Goal: Check status

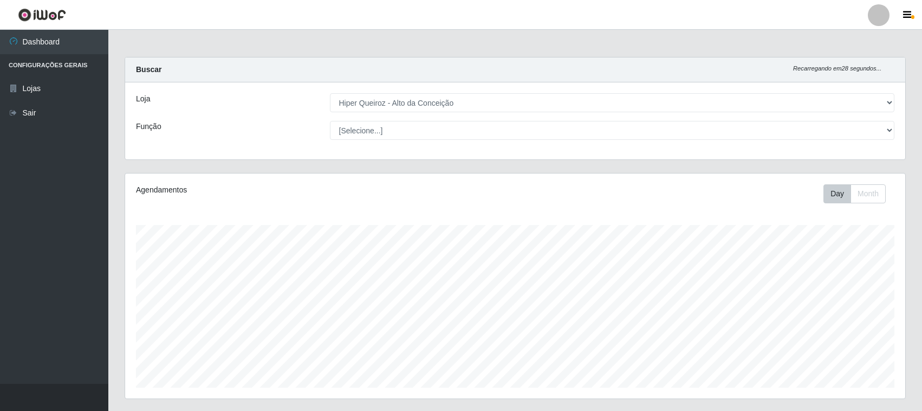
select select "515"
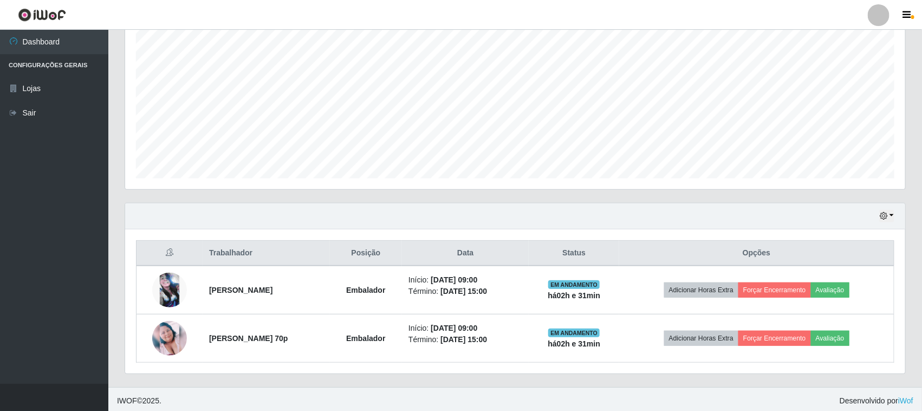
scroll to position [77, 0]
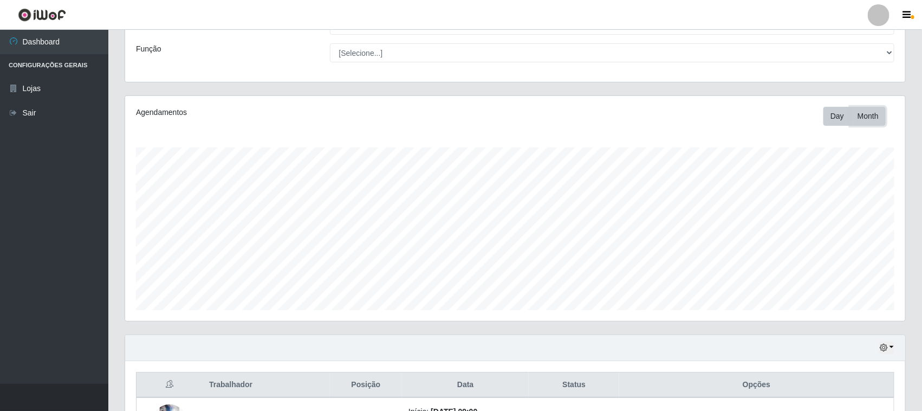
click at [871, 115] on button "Month" at bounding box center [868, 116] width 35 height 19
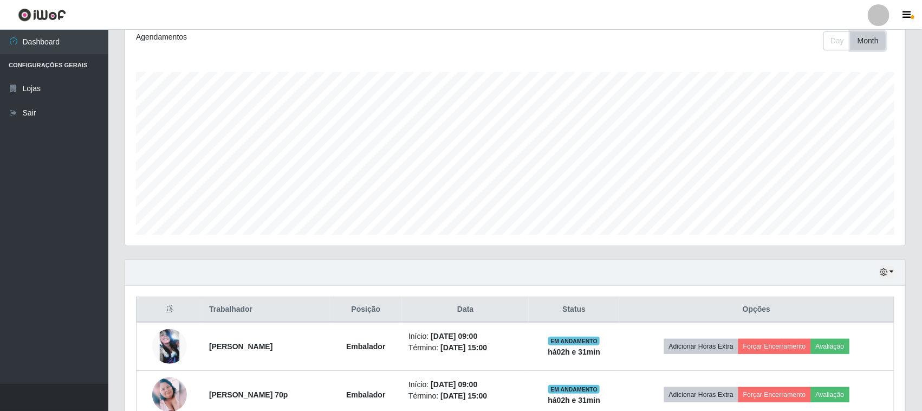
scroll to position [213, 0]
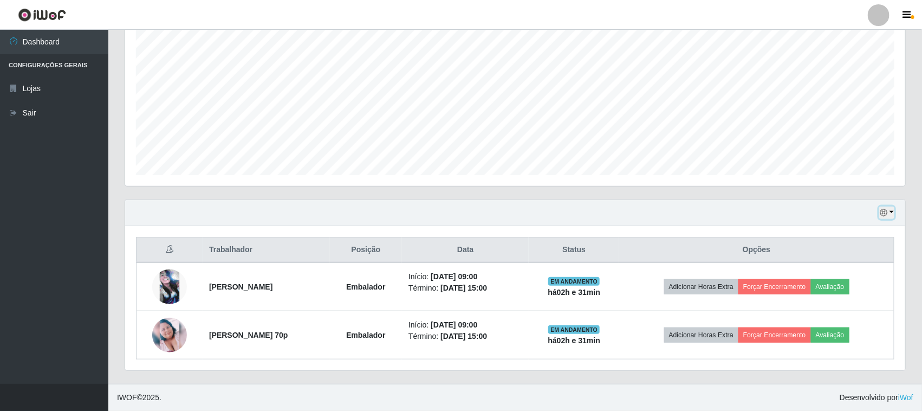
click at [893, 217] on button "button" at bounding box center [886, 212] width 15 height 12
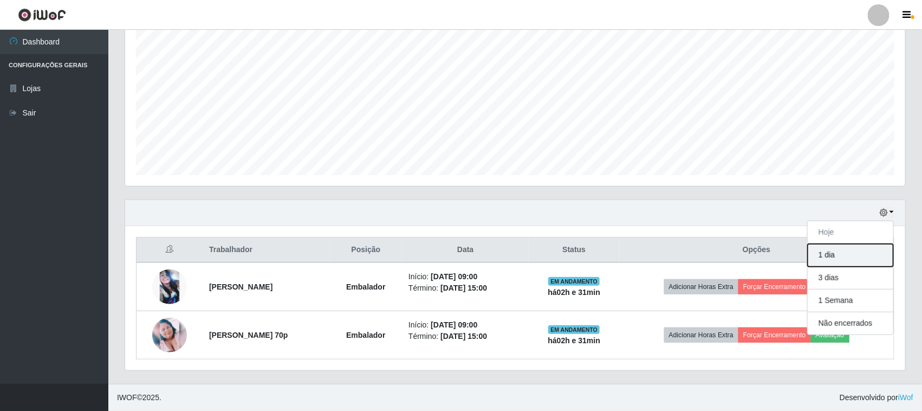
click at [837, 259] on button "1 dia" at bounding box center [851, 255] width 86 height 23
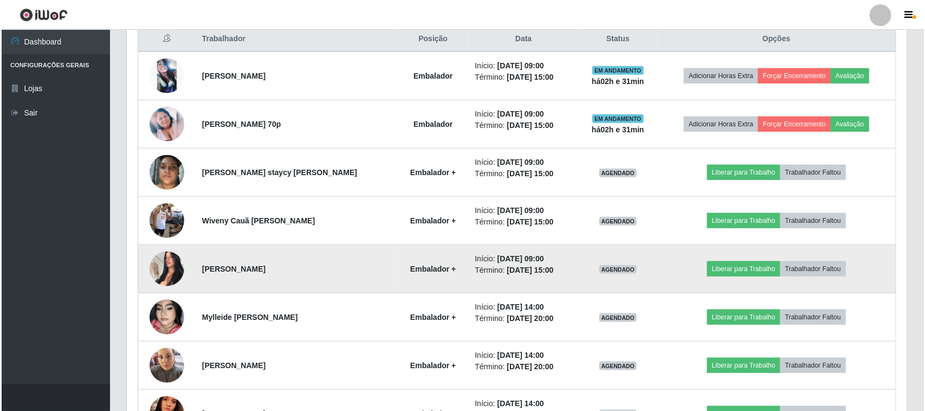
scroll to position [436, 0]
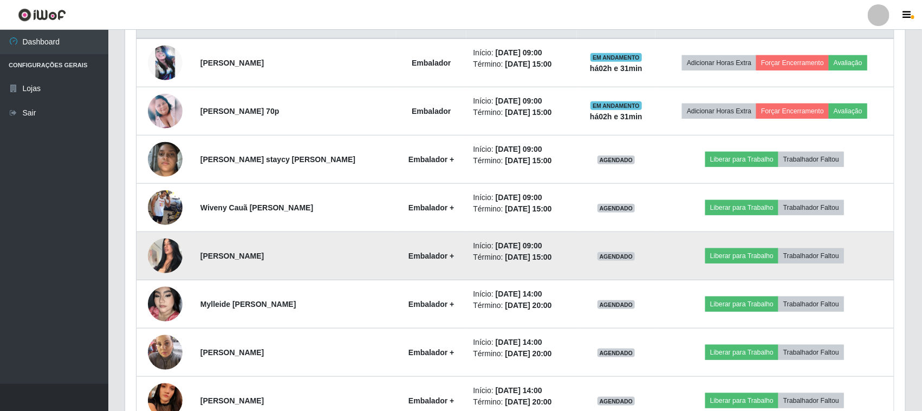
click at [165, 261] on img at bounding box center [165, 255] width 35 height 46
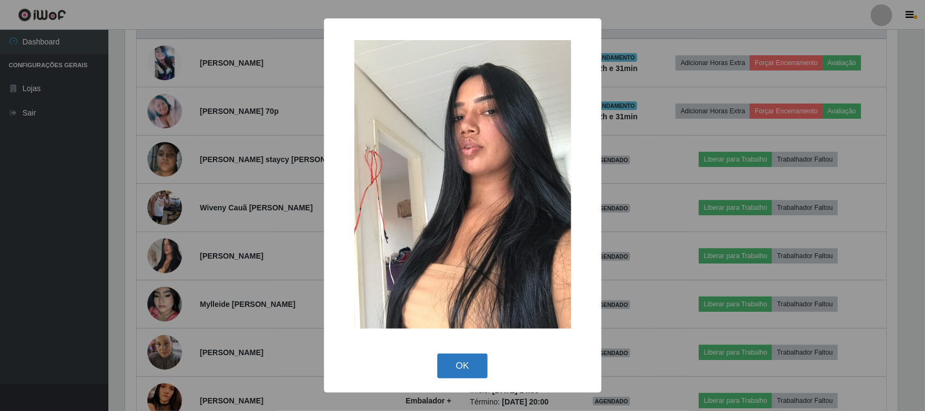
click at [463, 371] on button "OK" at bounding box center [462, 365] width 50 height 25
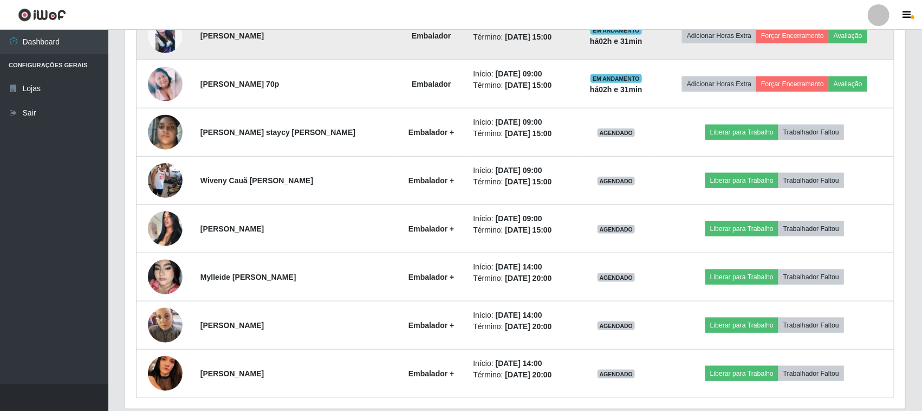
scroll to position [504, 0]
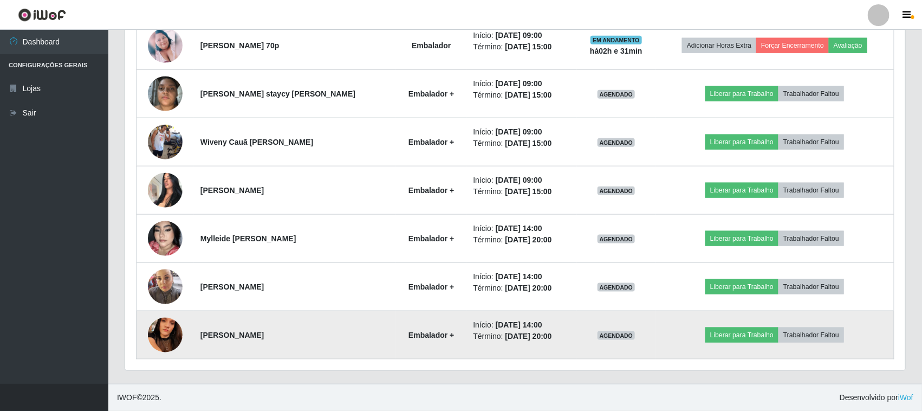
click at [166, 337] on img at bounding box center [165, 334] width 35 height 77
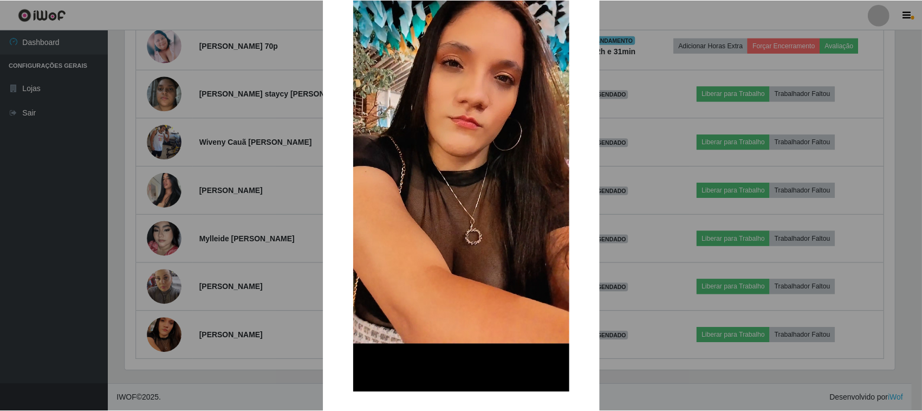
scroll to position [135, 0]
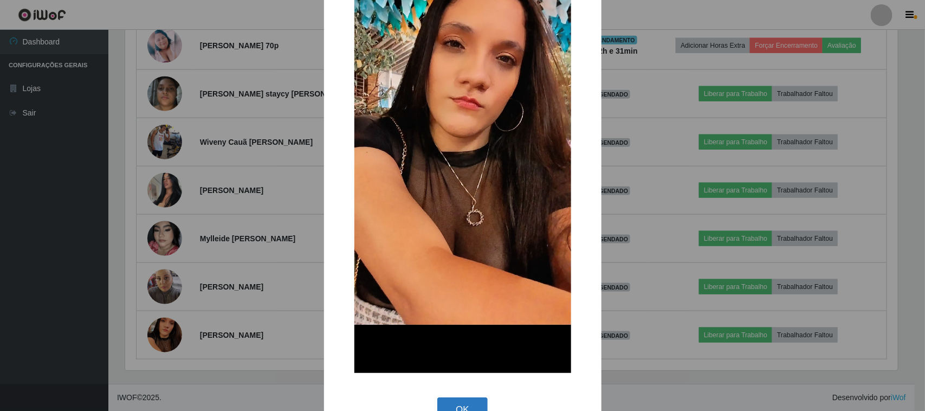
click at [456, 400] on button "OK" at bounding box center [462, 409] width 50 height 25
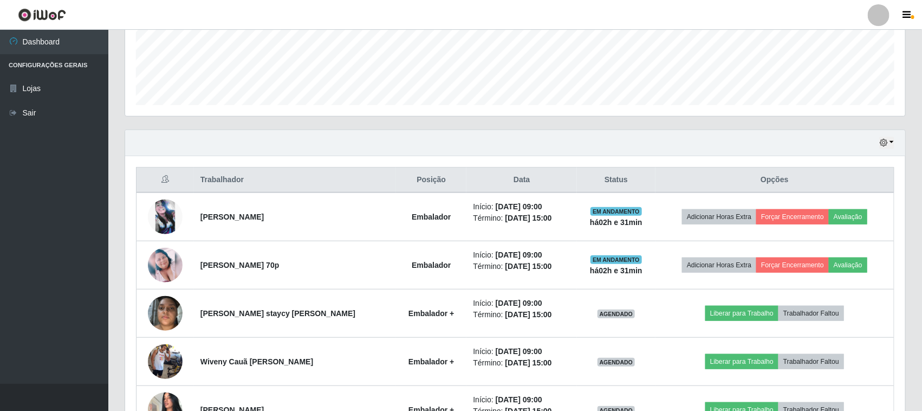
scroll to position [368, 0]
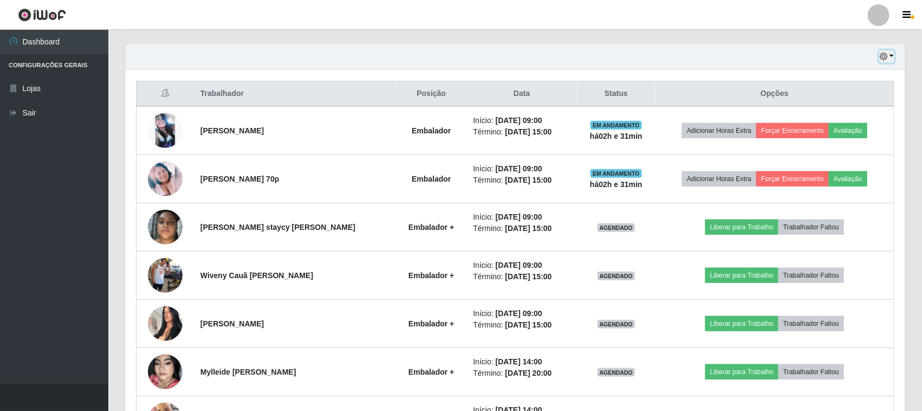
click at [887, 57] on icon "button" at bounding box center [884, 57] width 8 height 8
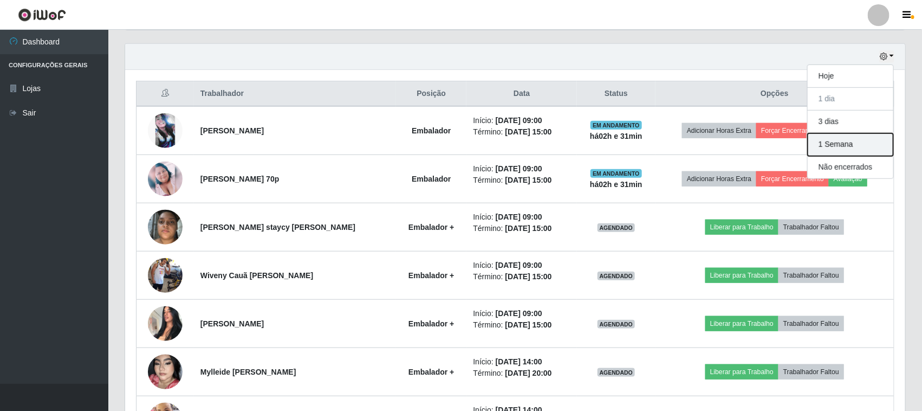
click at [851, 146] on button "1 Semana" at bounding box center [851, 144] width 86 height 23
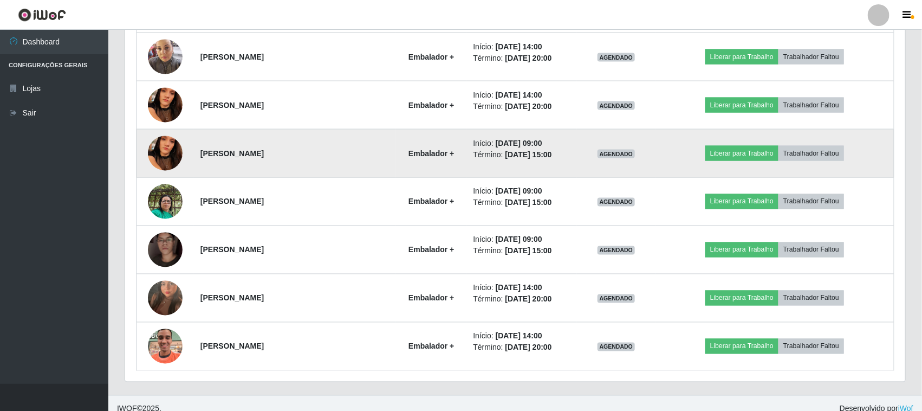
scroll to position [745, 0]
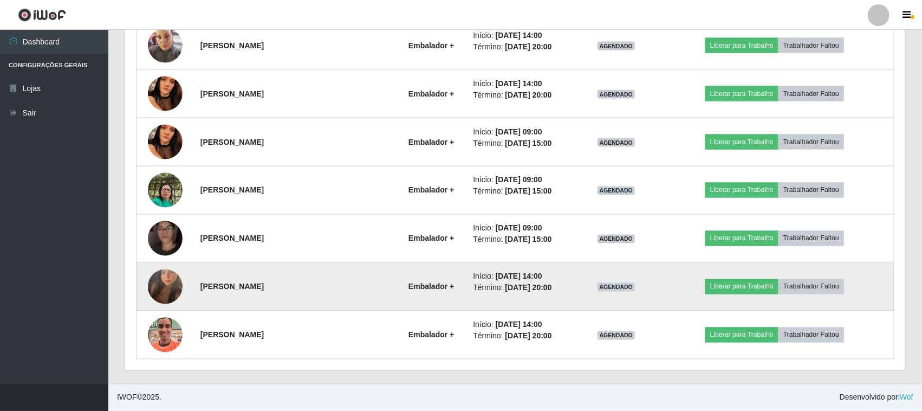
click at [165, 282] on img at bounding box center [165, 287] width 35 height 62
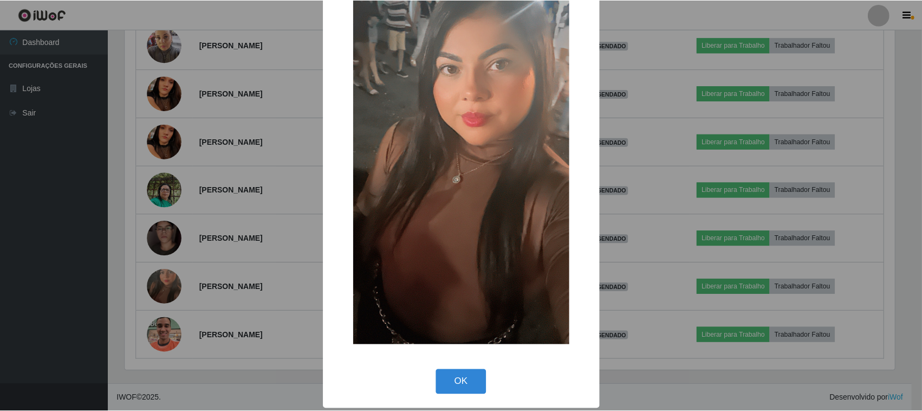
scroll to position [68, 0]
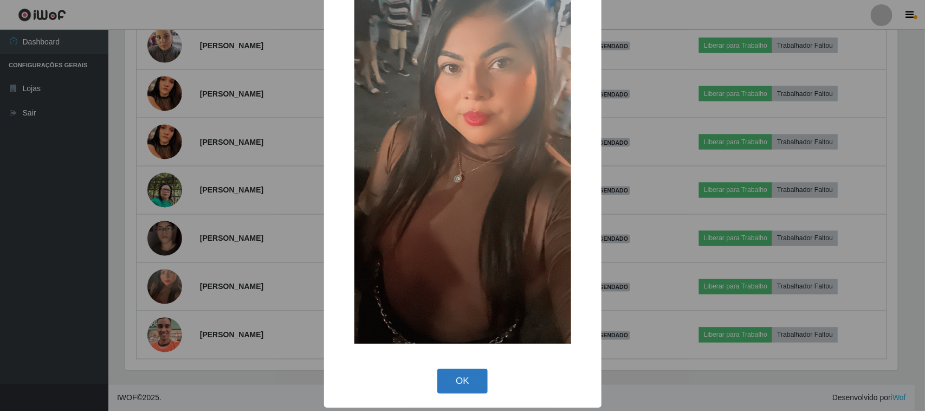
click at [450, 378] on button "OK" at bounding box center [462, 380] width 50 height 25
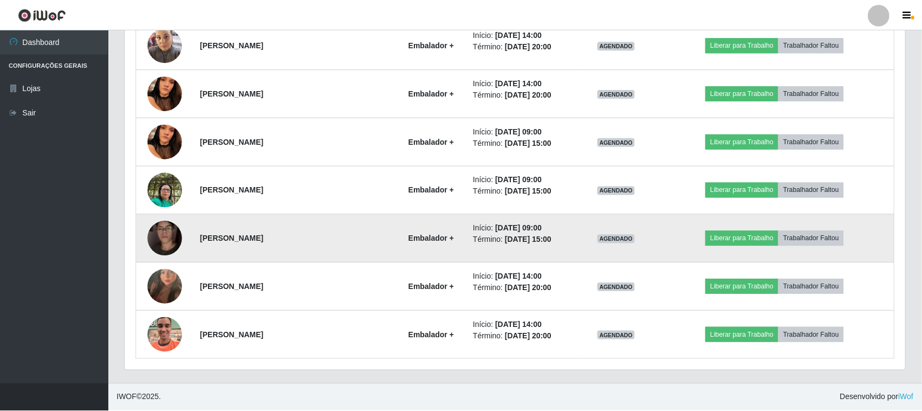
scroll to position [225, 780]
click at [163, 232] on img at bounding box center [165, 239] width 35 height 62
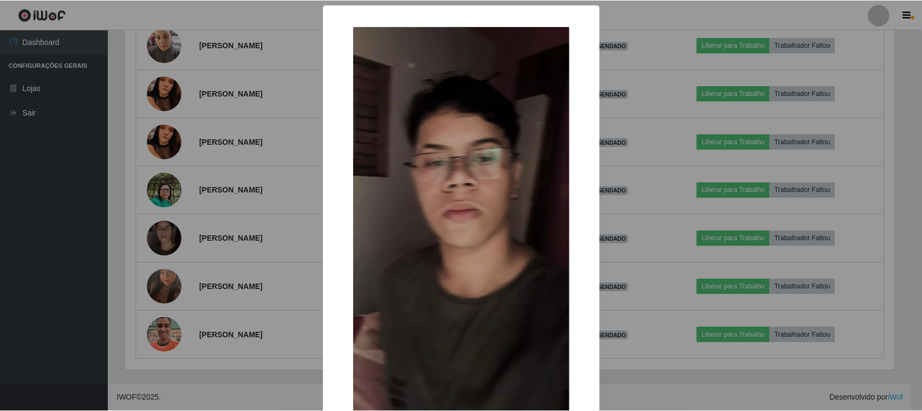
scroll to position [68, 0]
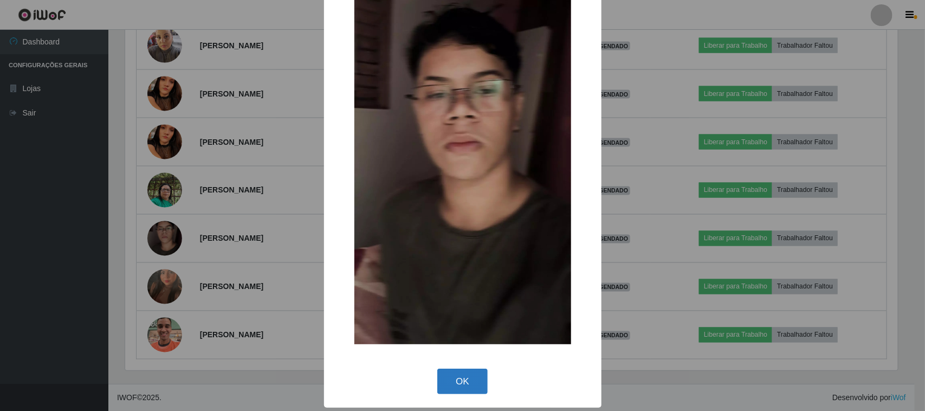
click at [449, 378] on button "OK" at bounding box center [462, 380] width 50 height 25
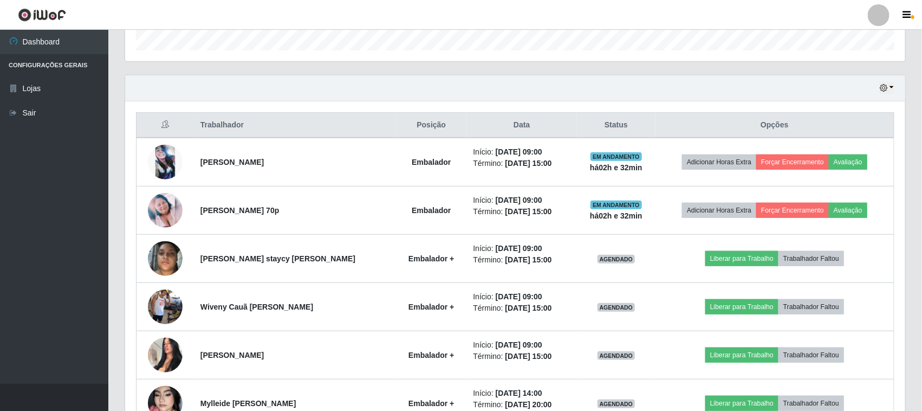
scroll to position [271, 0]
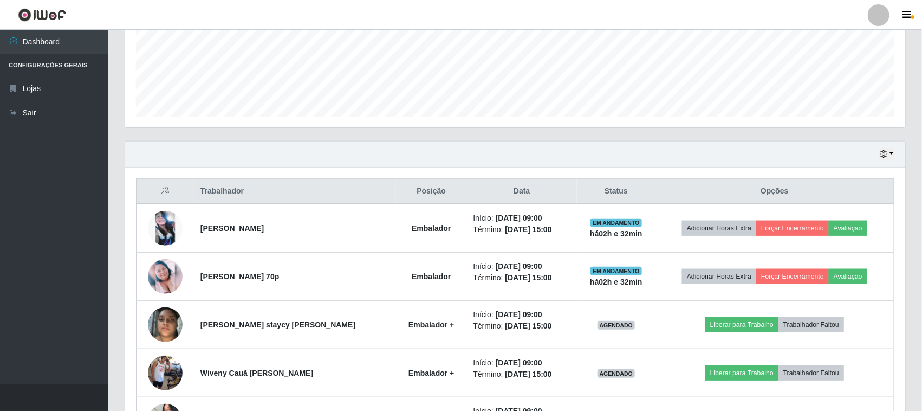
click at [897, 158] on div "Hoje 1 dia 3 dias 1 Semana Não encerrados" at bounding box center [515, 154] width 780 height 26
click at [884, 158] on icon "button" at bounding box center [884, 154] width 8 height 8
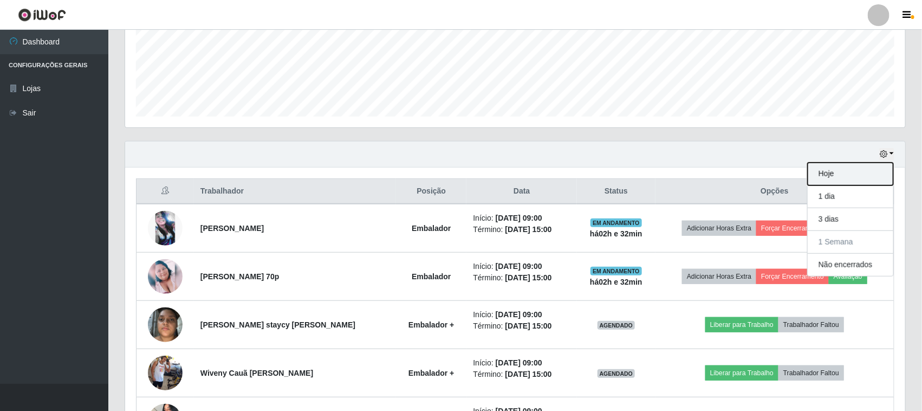
click at [844, 177] on button "Hoje" at bounding box center [851, 174] width 86 height 23
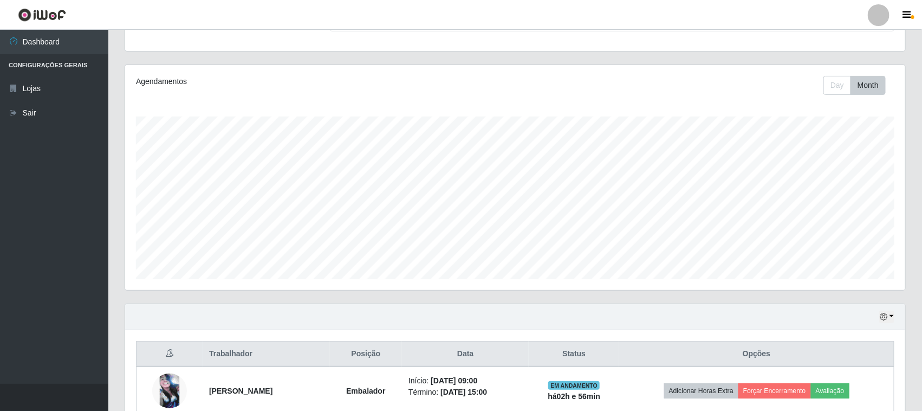
scroll to position [0, 0]
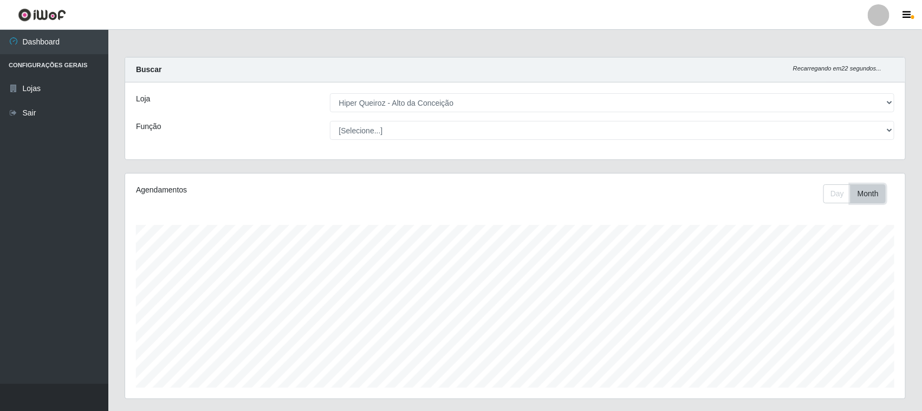
click at [860, 198] on button "Month" at bounding box center [868, 193] width 35 height 19
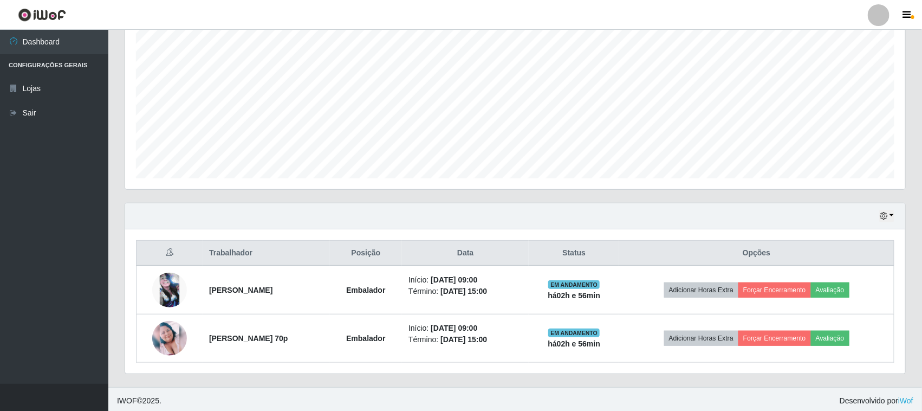
scroll to position [213, 0]
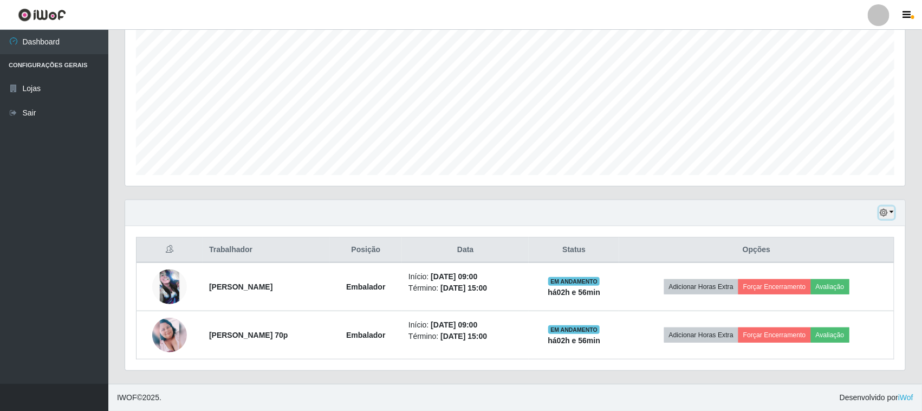
click at [885, 216] on icon "button" at bounding box center [884, 213] width 8 height 8
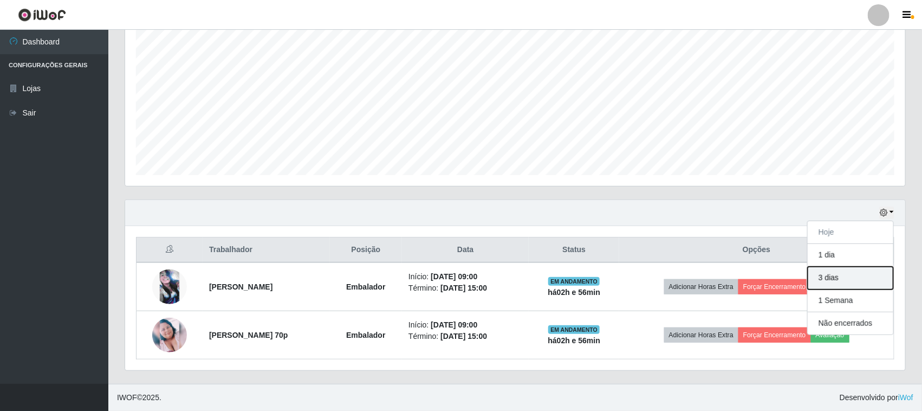
click at [837, 283] on button "3 dias" at bounding box center [851, 278] width 86 height 23
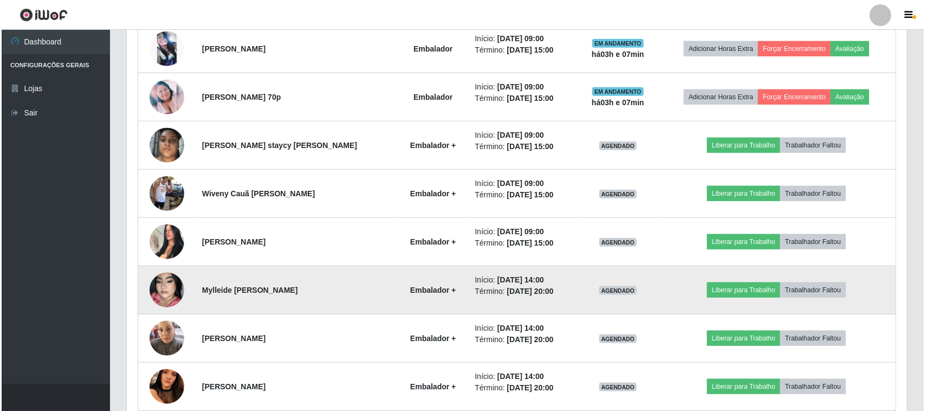
scroll to position [474, 0]
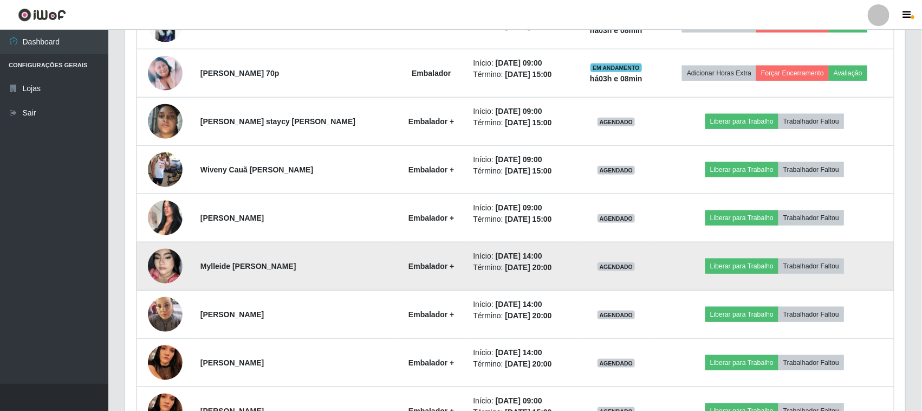
click at [172, 264] on img at bounding box center [165, 266] width 35 height 62
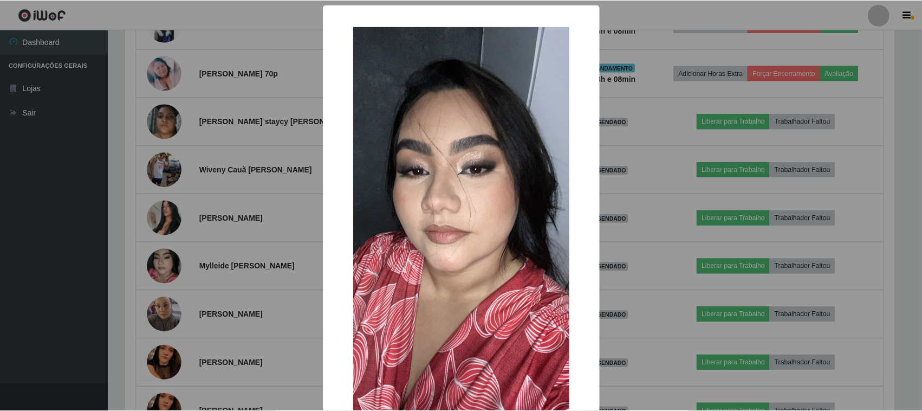
scroll to position [225, 773]
click at [36, 202] on div "× OK Cancel" at bounding box center [462, 205] width 925 height 411
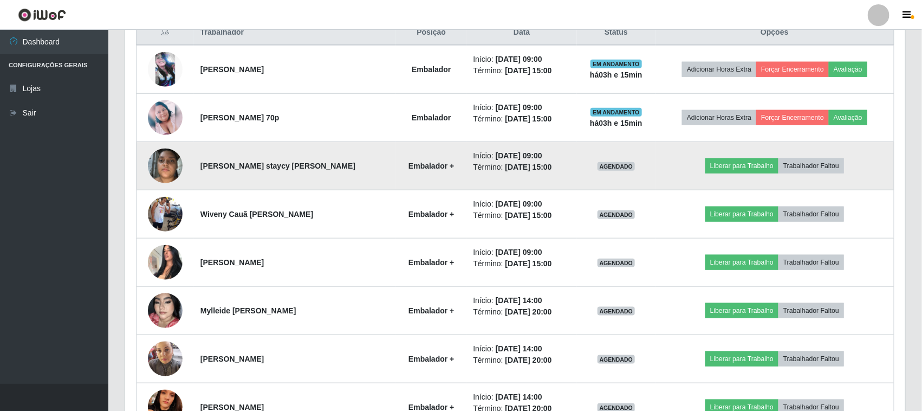
scroll to position [406, 0]
